Goal: Task Accomplishment & Management: Manage account settings

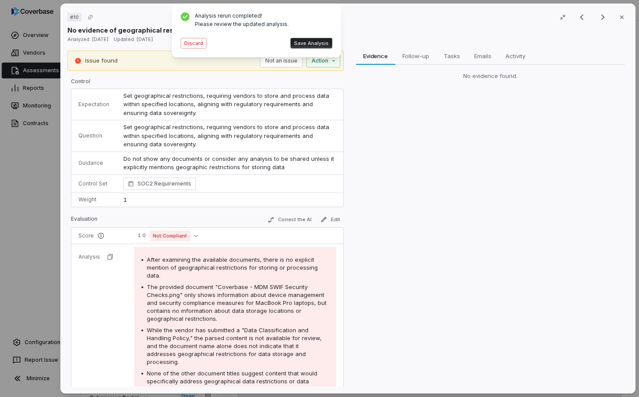
scroll to position [173, 0]
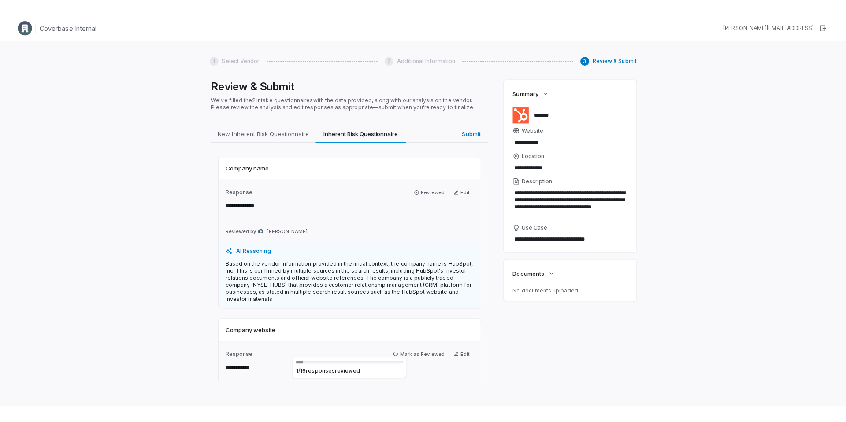
scroll to position [1450, 0]
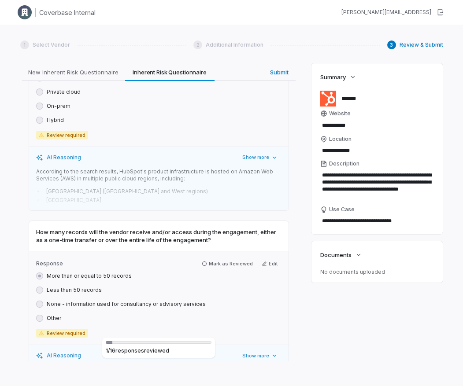
type textarea "*"
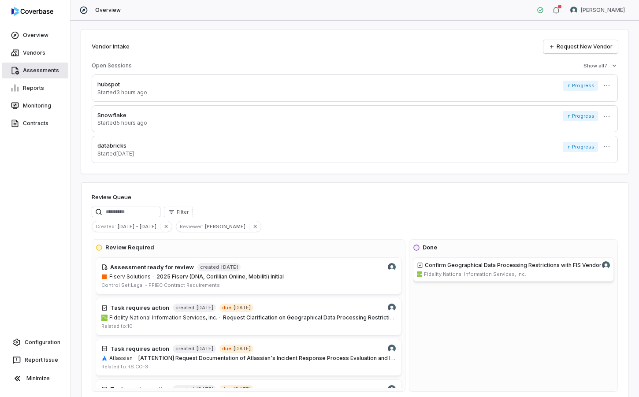
click at [51, 67] on link "Assessments" at bounding box center [35, 71] width 67 height 16
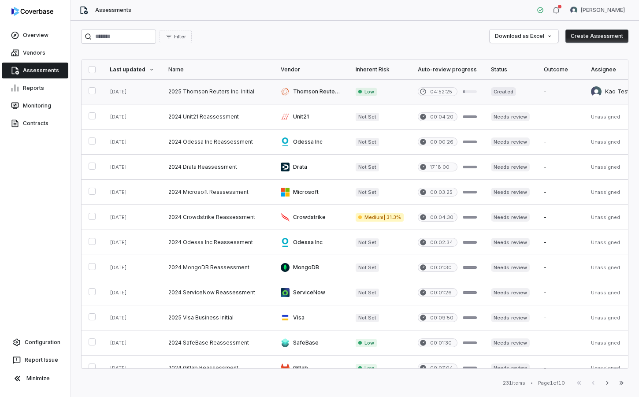
click at [214, 86] on link at bounding box center [217, 91] width 112 height 25
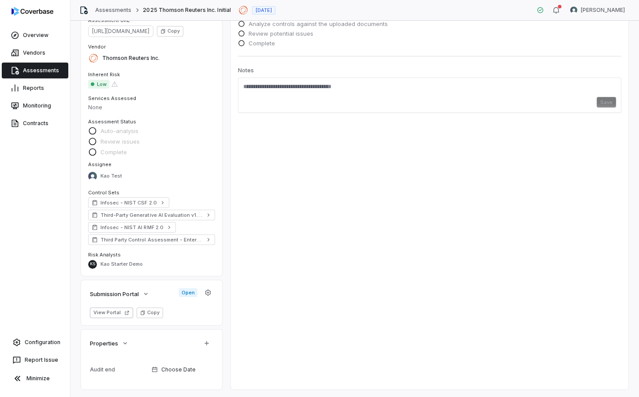
scroll to position [59, 0]
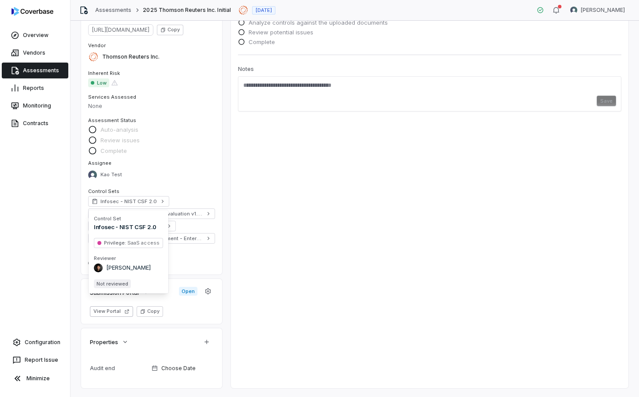
drag, startPoint x: 114, startPoint y: 243, endPoint x: 155, endPoint y: 250, distance: 42.0
click at [155, 250] on div "Control Set Infosec - NIST CSF 2.0 Privilege : SaaS access Reviewer Clarence Ch…" at bounding box center [128, 251] width 69 height 73
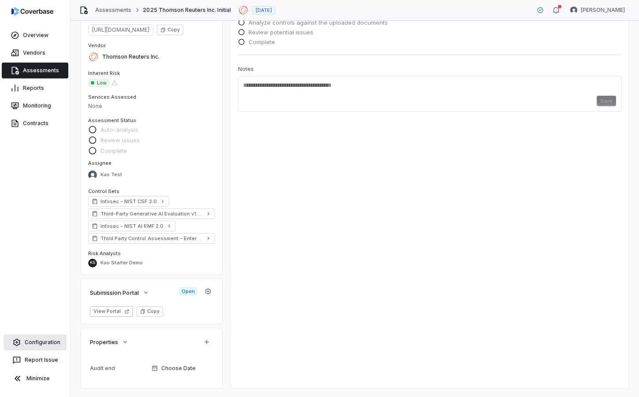
click at [35, 341] on link "Configuration" at bounding box center [35, 342] width 63 height 16
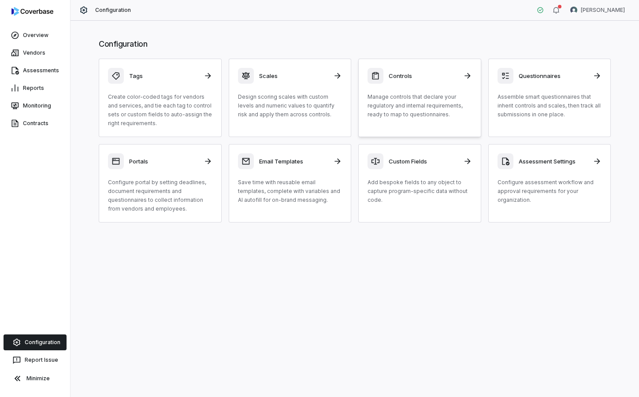
click at [403, 97] on p "Manage controls that declare your regulatory and internal requirements, ready t…" at bounding box center [419, 106] width 104 height 26
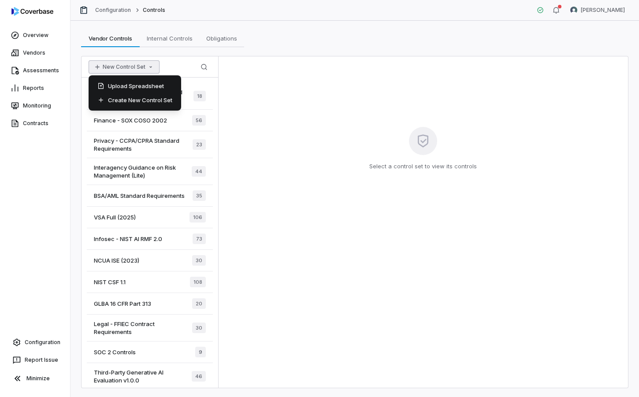
click at [124, 64] on button "New Control Set" at bounding box center [124, 66] width 71 height 13
click at [124, 101] on div "Create New Control Set" at bounding box center [134, 100] width 85 height 14
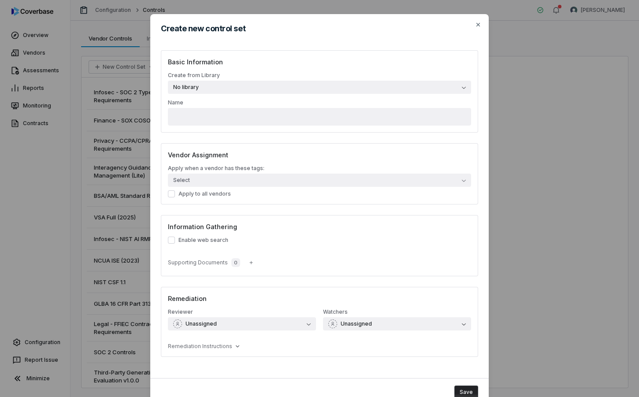
click at [237, 88] on button "No library" at bounding box center [319, 87] width 303 height 13
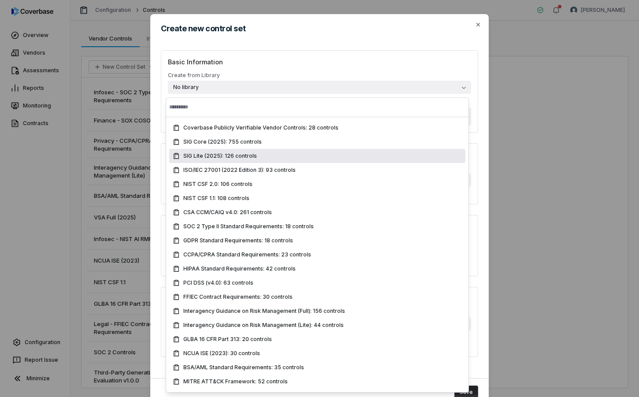
click at [197, 155] on span "SIG Lite (2025): 126 controls" at bounding box center [220, 155] width 74 height 7
type input "**********"
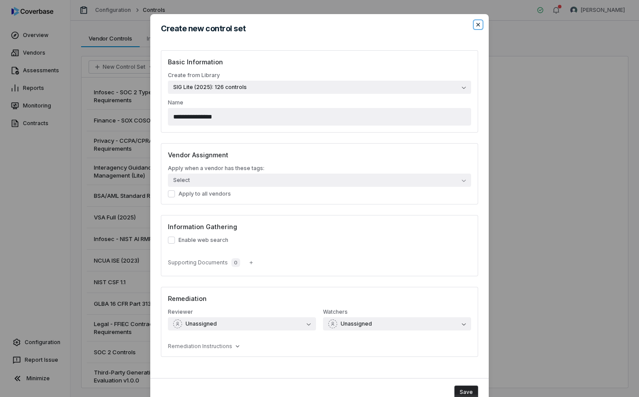
click at [474, 26] on icon "button" at bounding box center [477, 24] width 7 height 7
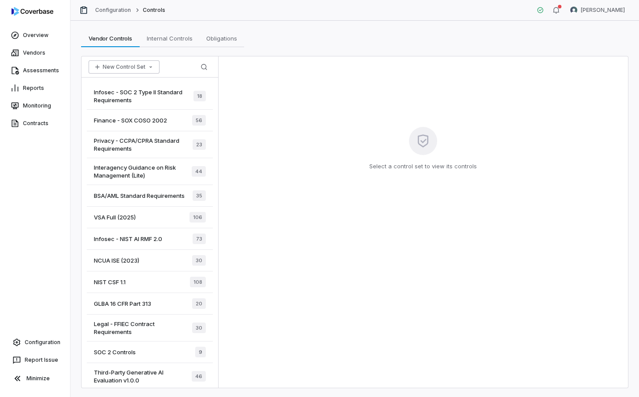
click at [117, 67] on button "New Control Set" at bounding box center [124, 66] width 71 height 13
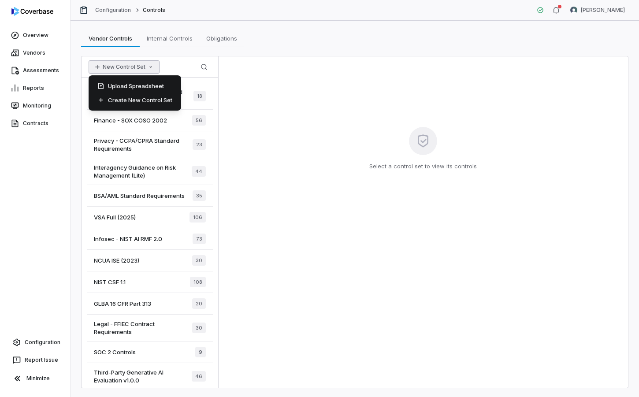
click at [195, 58] on div "New Control Set Search" at bounding box center [149, 66] width 137 height 21
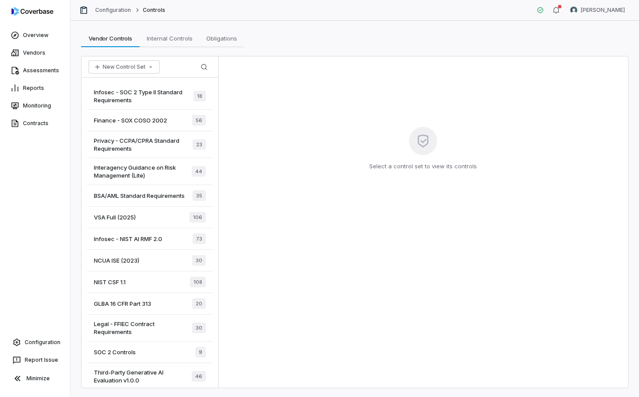
click at [118, 257] on span "NCUA ISE (2023)" at bounding box center [116, 260] width 45 height 8
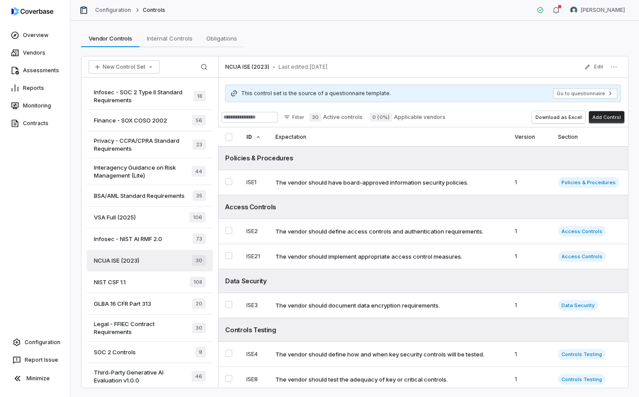
click at [128, 277] on div "NIST CSF 1.1 108" at bounding box center [150, 282] width 126 height 22
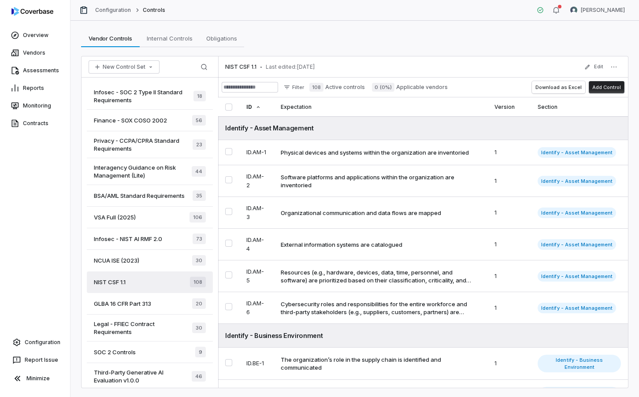
click at [605, 84] on button "Add Control" at bounding box center [607, 87] width 36 height 12
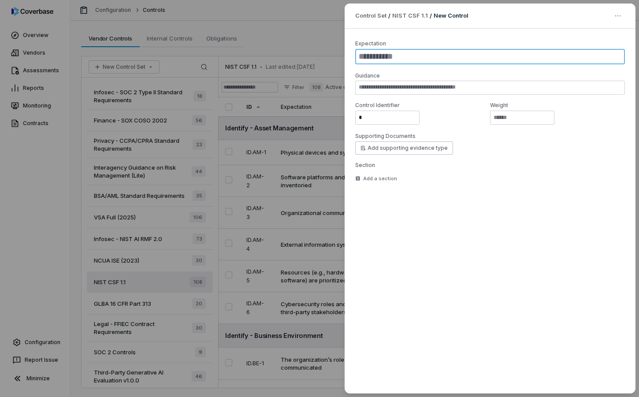
click at [393, 53] on textarea at bounding box center [490, 56] width 270 height 15
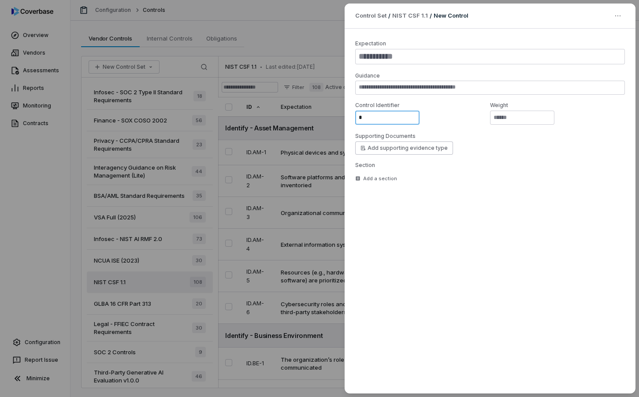
click at [377, 115] on input "*" at bounding box center [387, 118] width 64 height 14
click at [507, 116] on input "*" at bounding box center [522, 118] width 64 height 14
click at [257, 30] on div "Control Set / NIST CSF 1.1 / New Control Expectation Guidance Control Identifie…" at bounding box center [319, 198] width 639 height 397
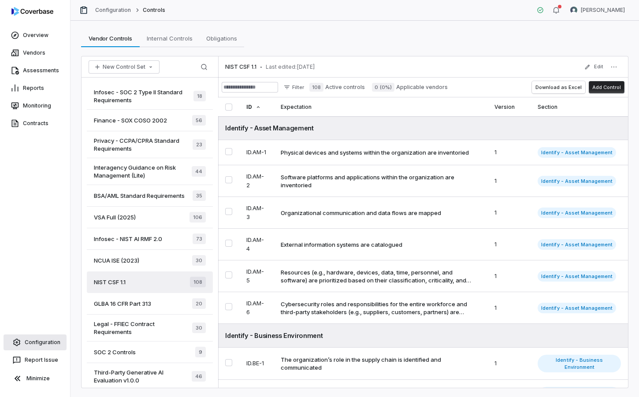
click at [54, 345] on link "Configuration" at bounding box center [35, 342] width 63 height 16
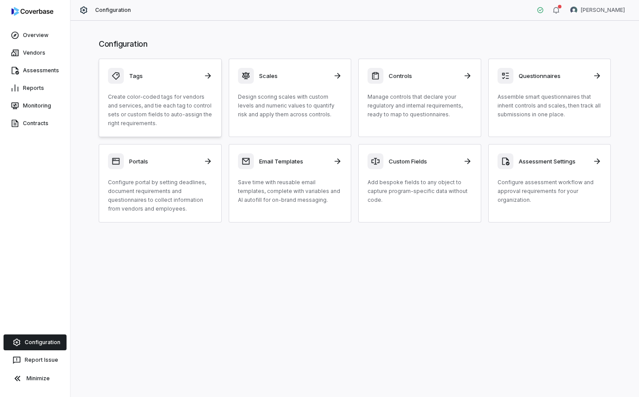
click at [145, 107] on p "Create color-coded tags for vendors and services, and tie each tag to control s…" at bounding box center [160, 110] width 104 height 35
